Goal: Task Accomplishment & Management: Complete application form

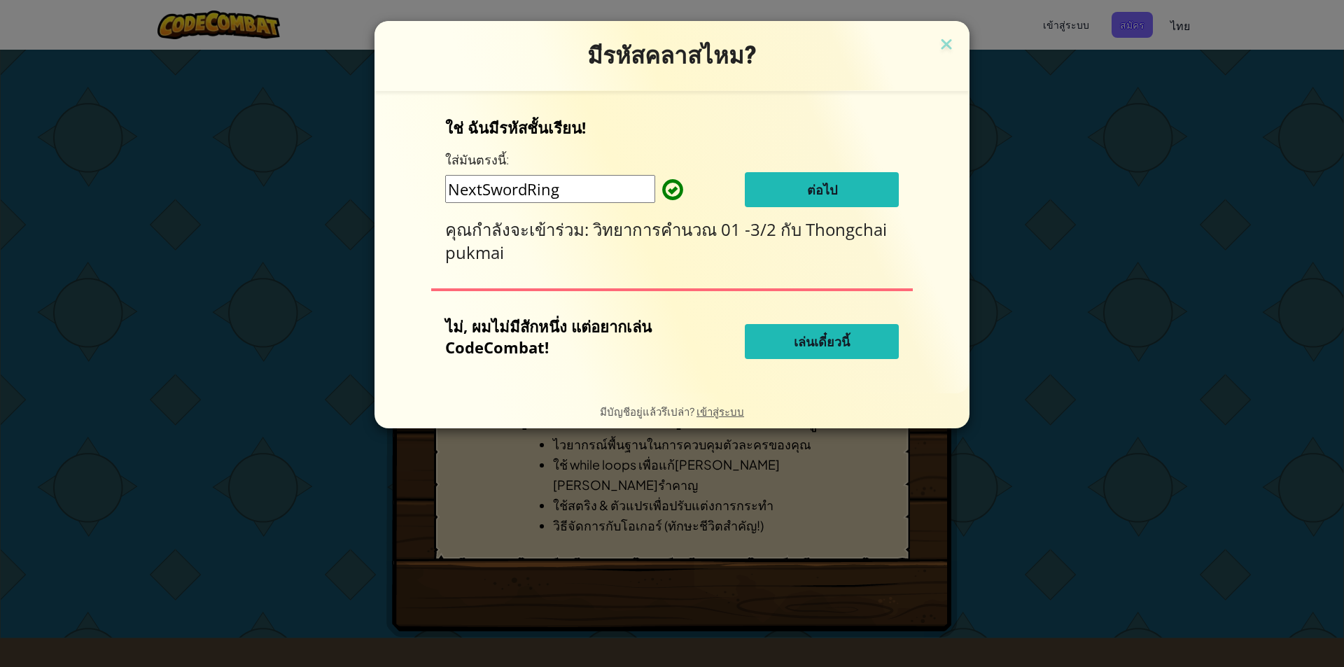
click at [813, 191] on span "ต่อไป" at bounding box center [822, 189] width 30 height 17
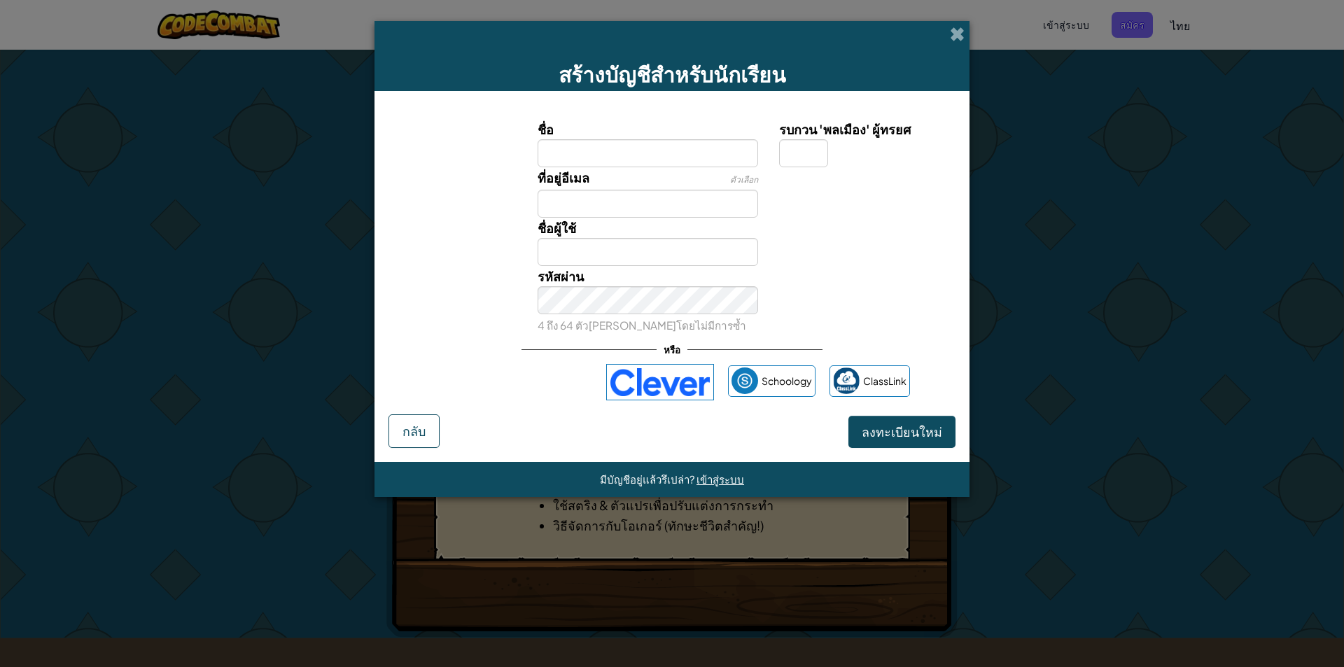
click at [945, 37] on div "สร้างบัญชีสำหรับนักเรียน" at bounding box center [671, 56] width 595 height 70
click at [953, 39] on span at bounding box center [957, 34] width 15 height 15
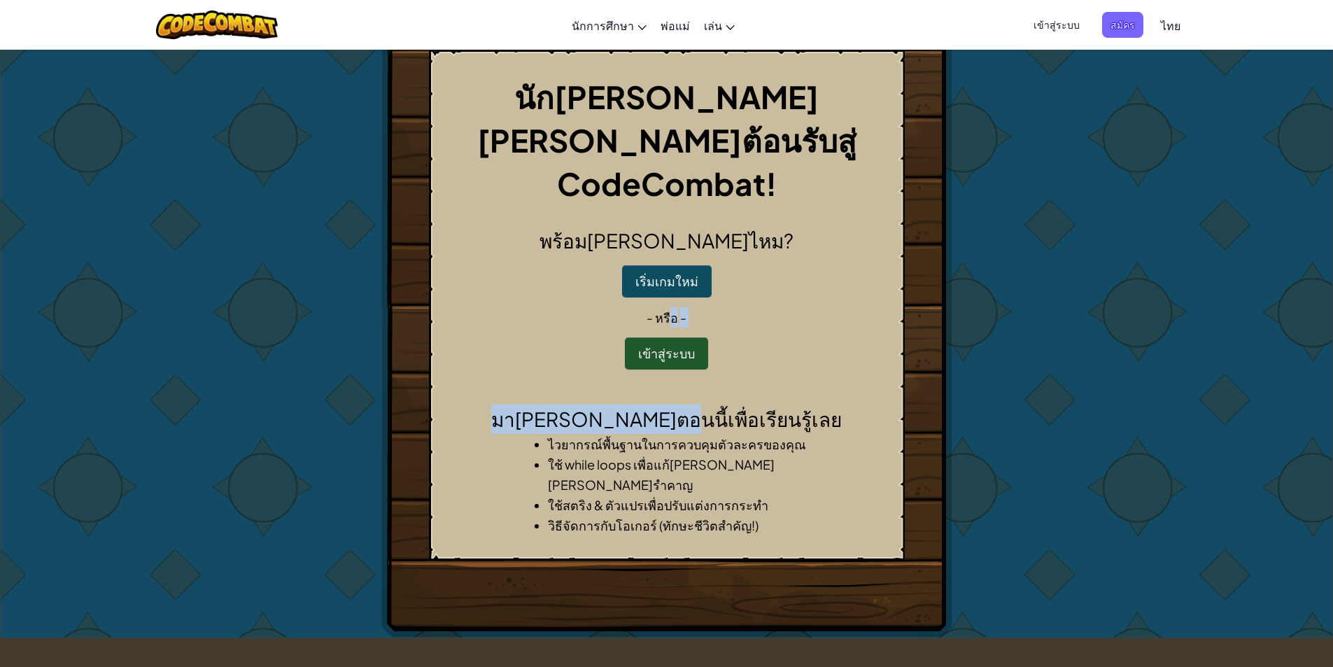
click at [695, 370] on div "นัก[PERSON_NAME] [PERSON_NAME]ต้อนรับสู่ CodeCombat! พร้อม[PERSON_NAME]ไหม? เริ…" at bounding box center [667, 305] width 476 height 511
click at [900, 335] on div "นัก[PERSON_NAME] [PERSON_NAME]ต้อนรับสู่ CodeCombat! พร้อม[PERSON_NAME]ไหม? เริ…" at bounding box center [667, 305] width 476 height 511
click at [697, 337] on button "เข้าสู่ระบบ" at bounding box center [666, 353] width 83 height 32
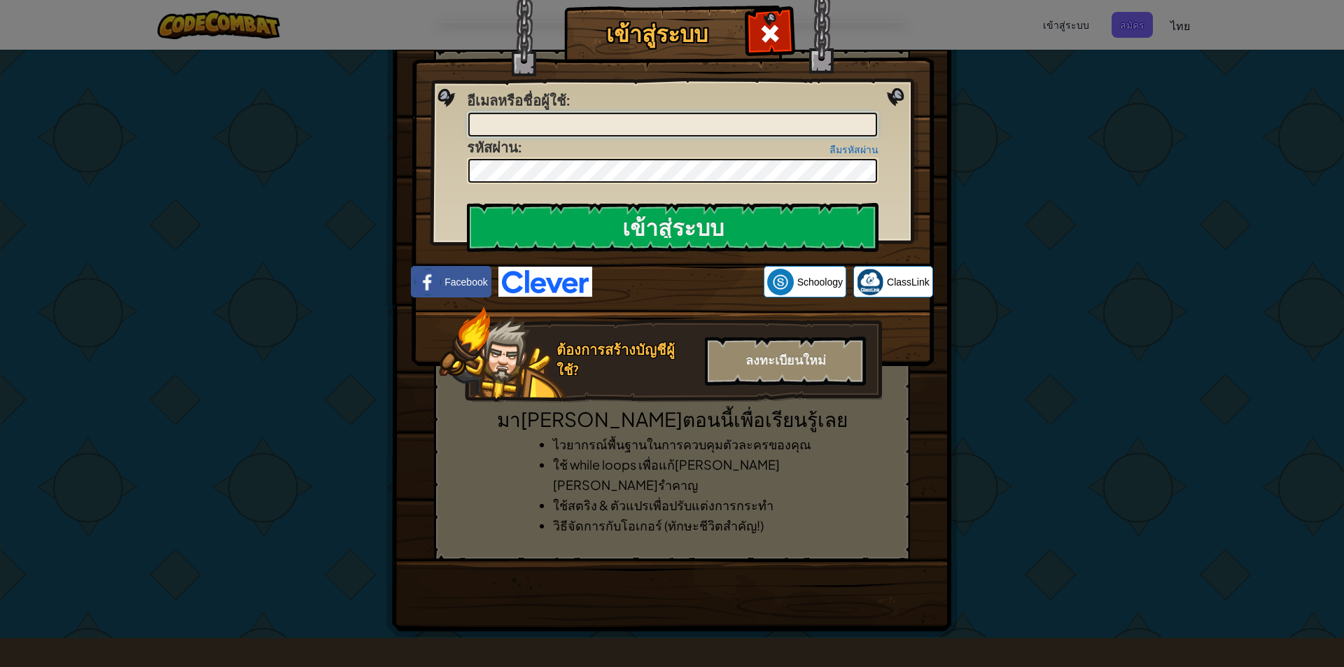
click at [596, 118] on input "อีเมลหรือชื่อผู้ใช้ :" at bounding box center [672, 125] width 409 height 24
click at [927, 94] on img at bounding box center [673, 162] width 522 height 407
click at [897, 100] on img at bounding box center [673, 162] width 522 height 407
